Goal: Register for event/course

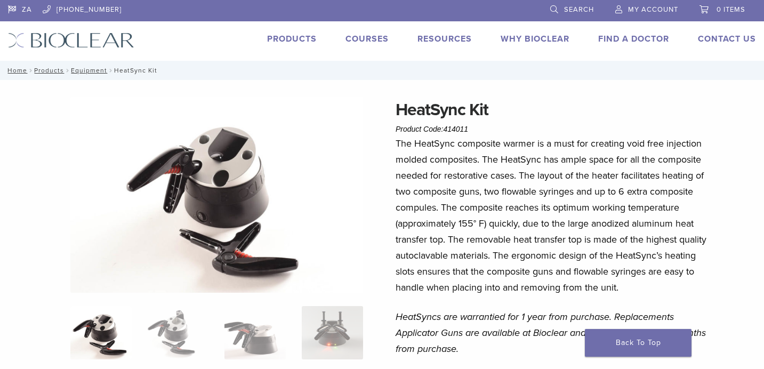
click at [362, 41] on link "Courses" at bounding box center [367, 39] width 43 height 11
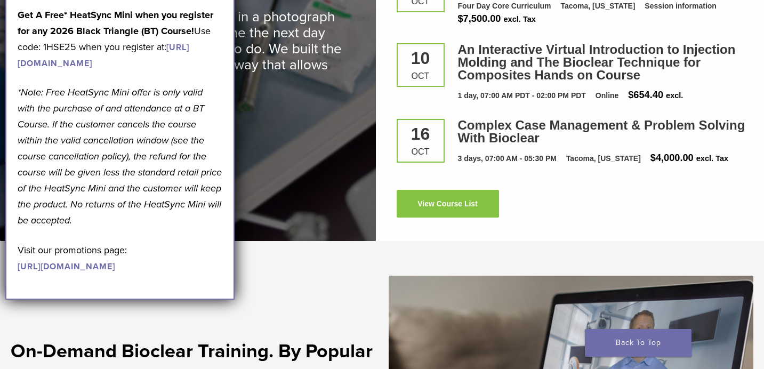
scroll to position [1566, 0]
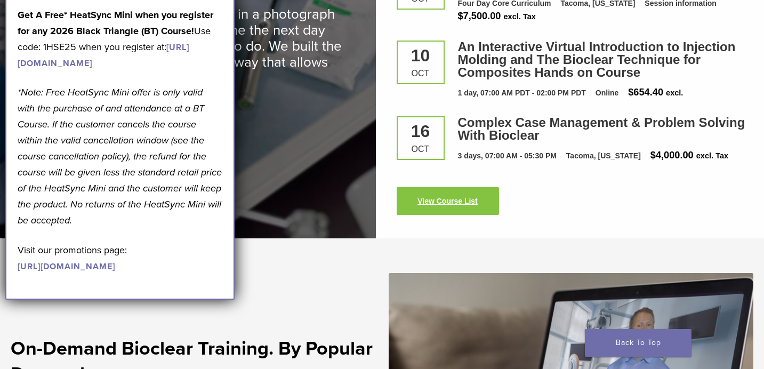
click at [430, 187] on link "View Course List" at bounding box center [448, 201] width 102 height 28
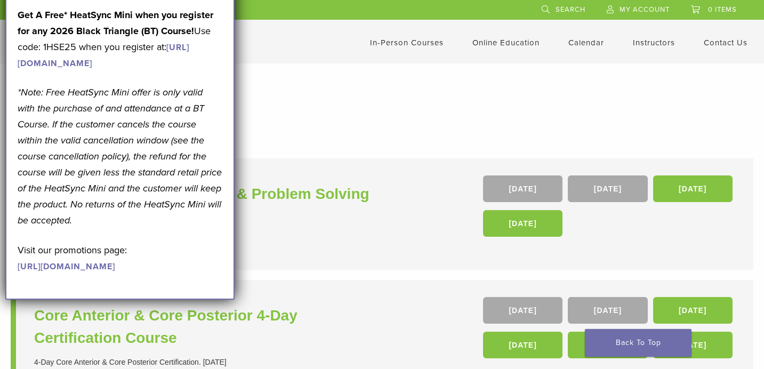
click at [313, 51] on div "In-Person Courses Online Education Interactive Self Guided Calendar Instructors…" at bounding box center [487, 43] width 554 height 20
click at [316, 118] on h1 "In-Person Courses" at bounding box center [382, 108] width 722 height 21
click at [149, 228] on p "*Note: Free HeatSync Mini offer is only valid with the purchase of and attendan…" at bounding box center [120, 156] width 205 height 144
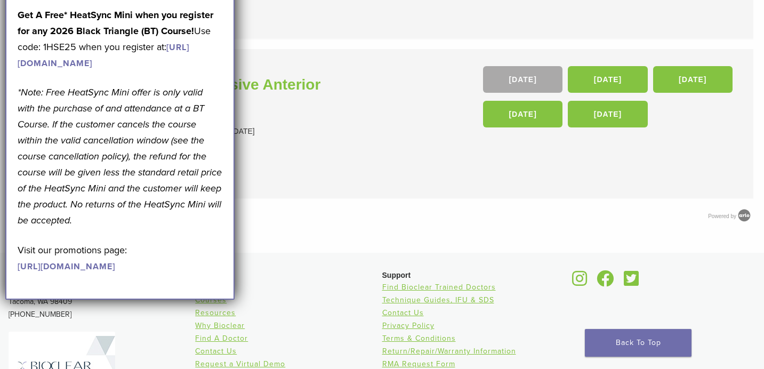
scroll to position [571, 0]
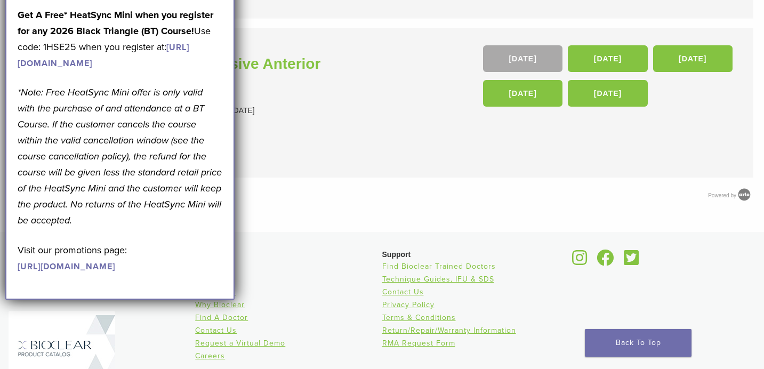
click at [411, 268] on link "Find Bioclear Trained Doctors" at bounding box center [439, 266] width 114 height 9
